Goal: Find specific page/section: Find specific page/section

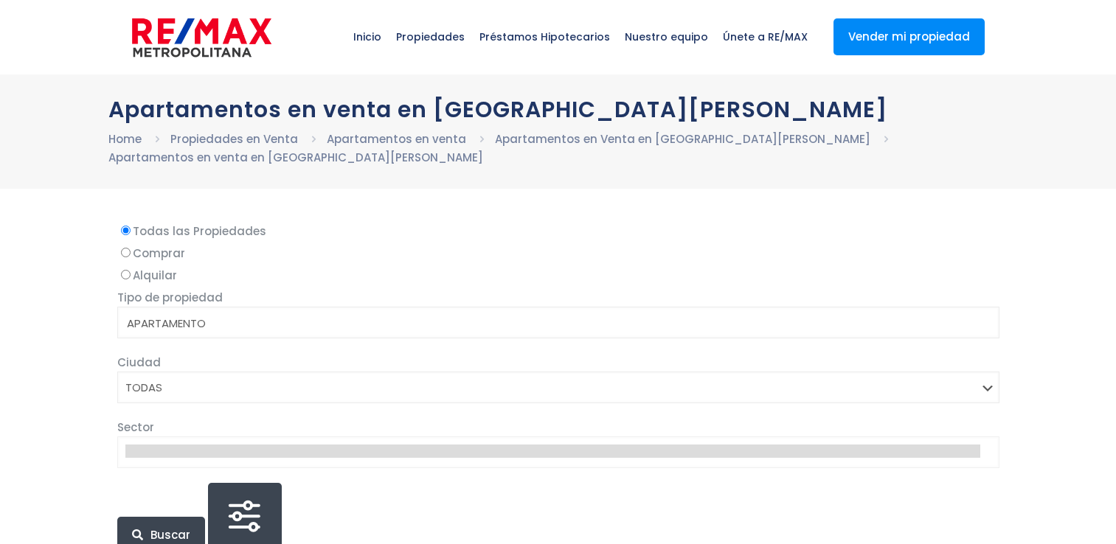
select select
drag, startPoint x: 24, startPoint y: 220, endPoint x: 135, endPoint y: 302, distance: 138.7
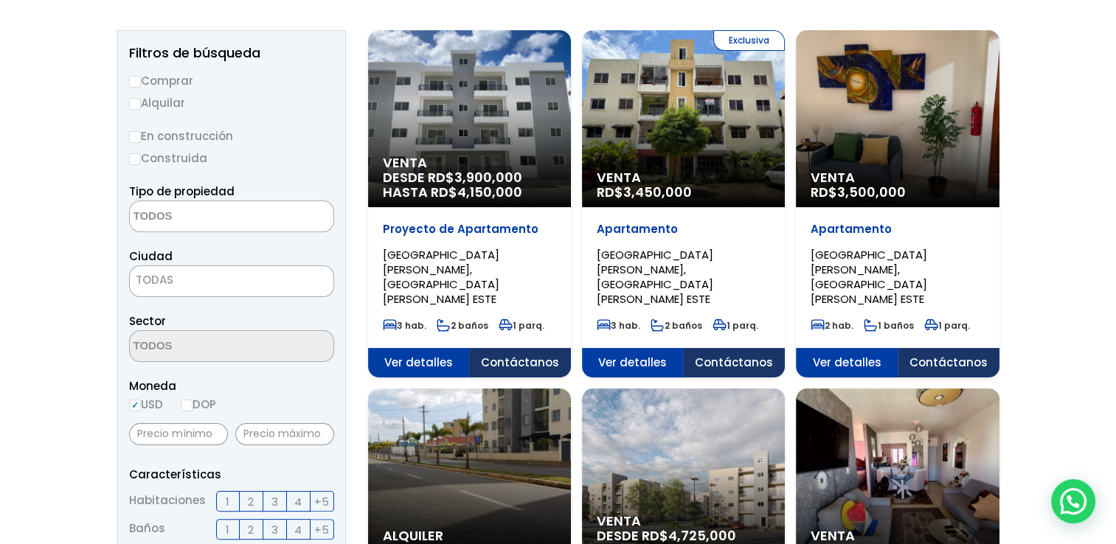
scroll to position [221, 0]
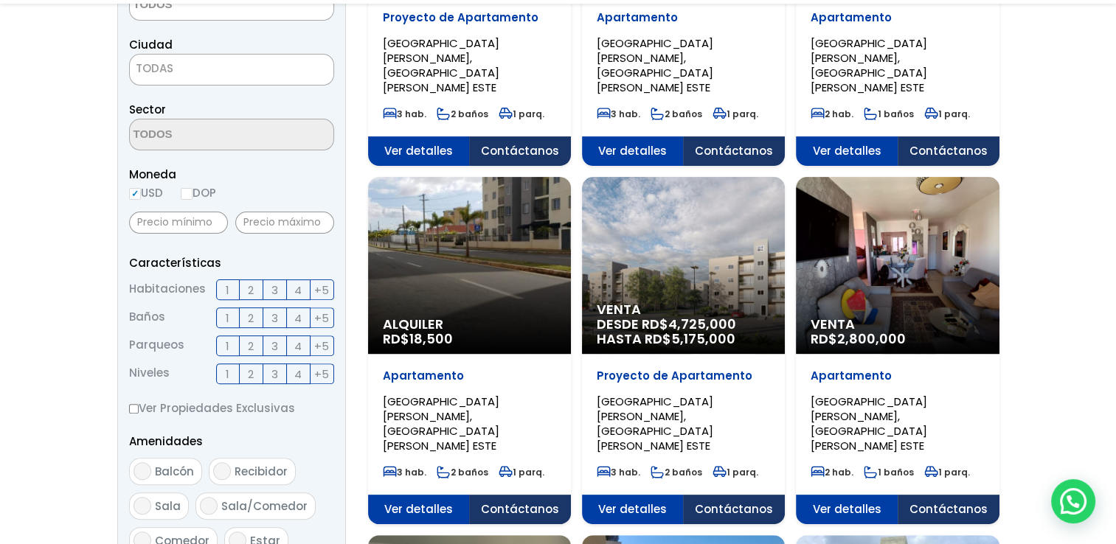
scroll to position [443, 0]
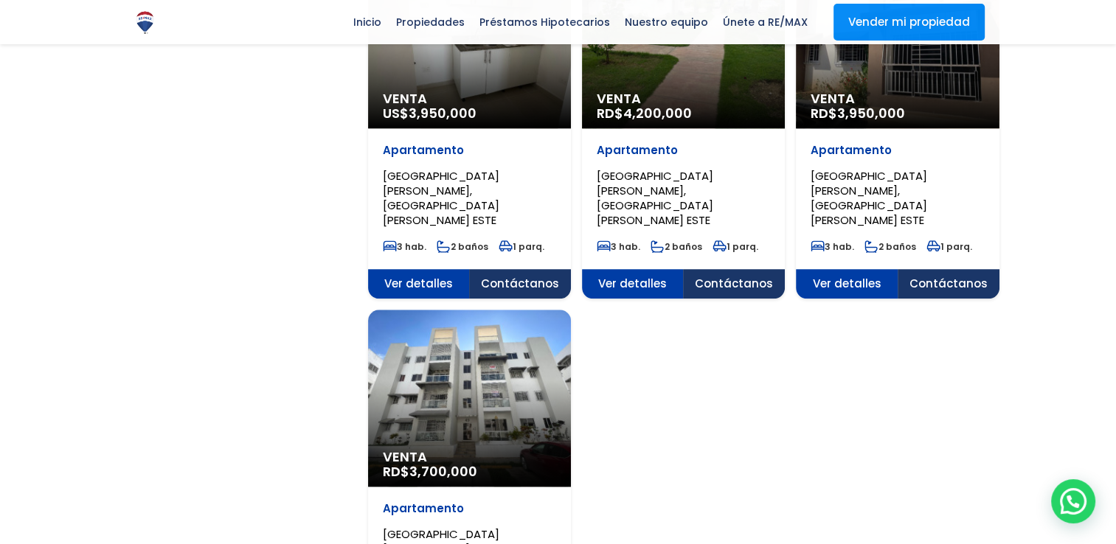
scroll to position [1401, 0]
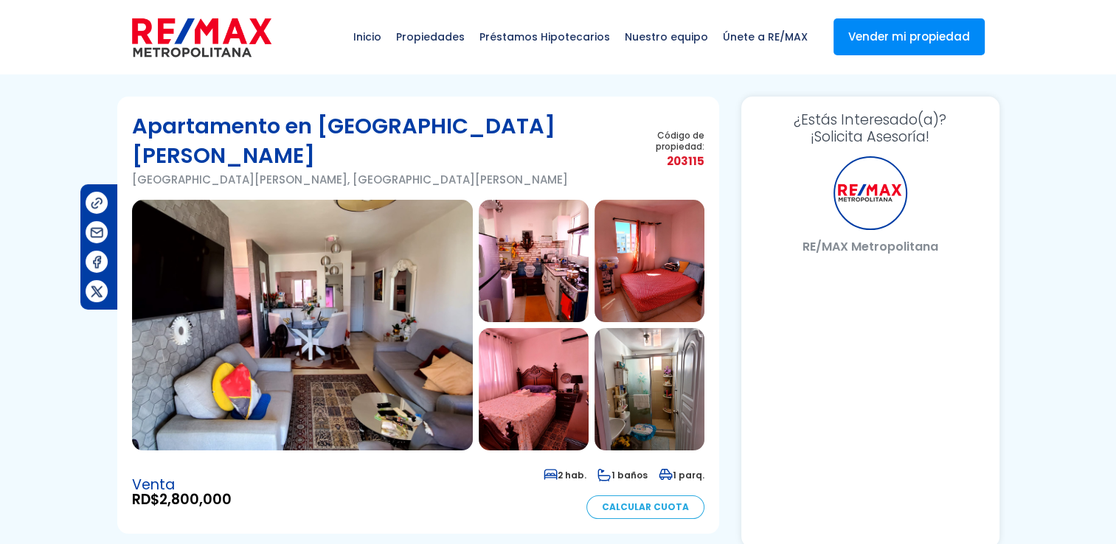
select select "DO"
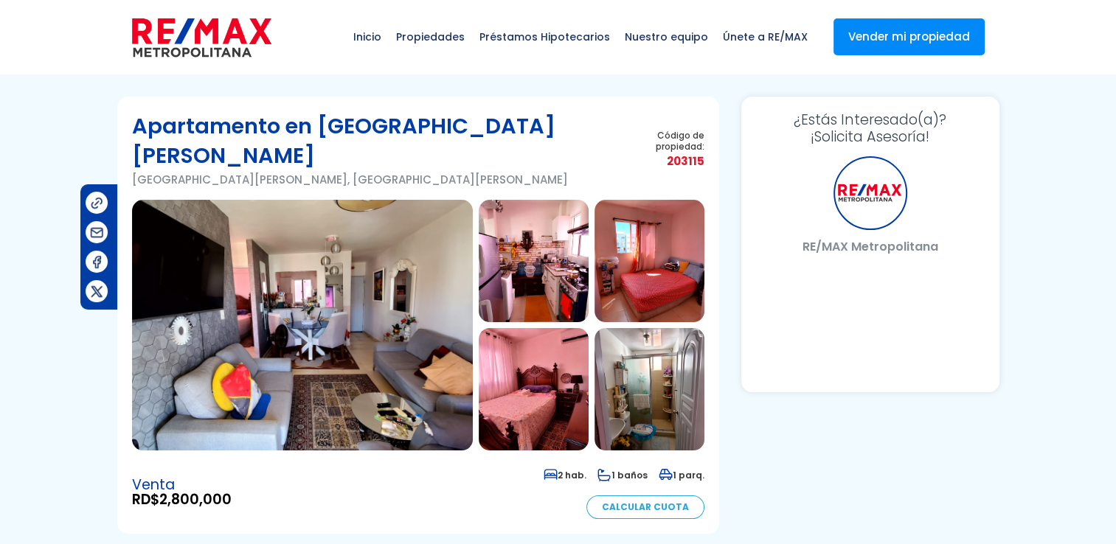
select select "DO"
